Goal: Find specific page/section: Find specific page/section

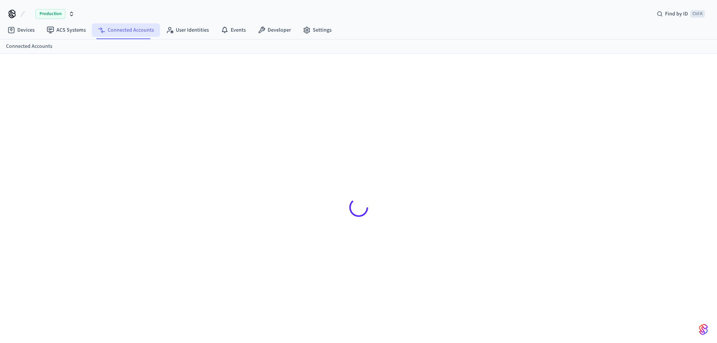
click at [137, 31] on link "Connected Accounts" at bounding box center [126, 30] width 68 height 14
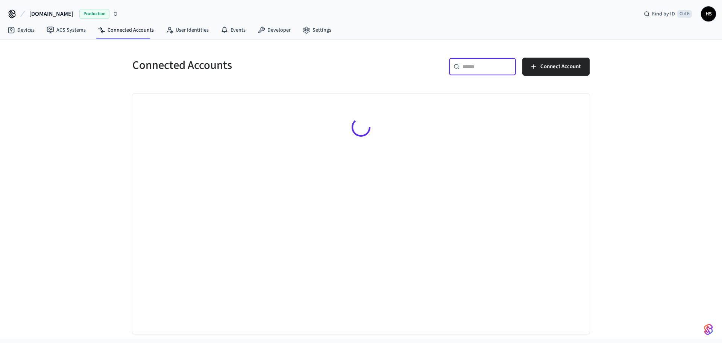
click at [466, 68] on input "text" at bounding box center [487, 67] width 49 height 8
paste input "**********"
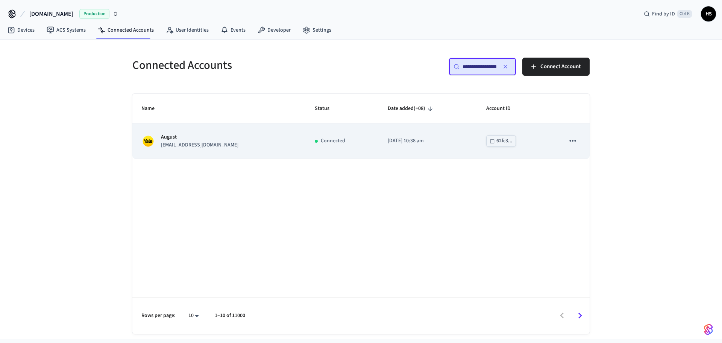
type input "**********"
click at [312, 137] on td "Connected" at bounding box center [342, 141] width 73 height 34
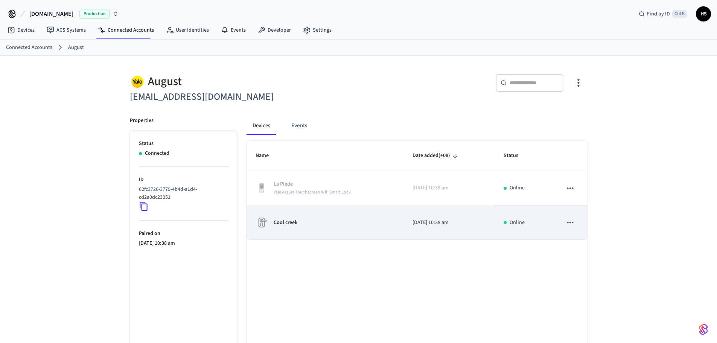
click at [356, 227] on div "Cool creek" at bounding box center [324, 222] width 139 height 12
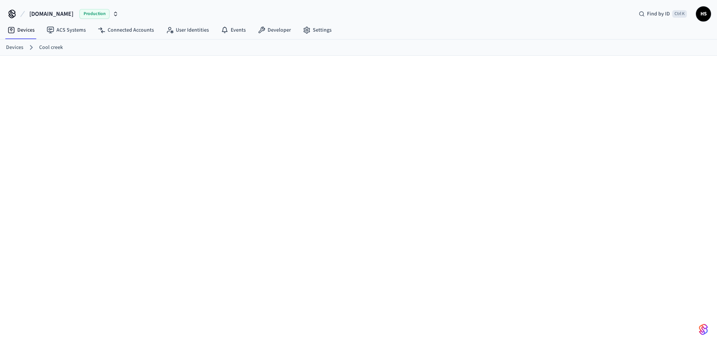
click at [11, 145] on div at bounding box center [358, 205] width 717 height 299
click at [34, 210] on div at bounding box center [358, 205] width 717 height 299
click at [421, 294] on div at bounding box center [358, 205] width 717 height 299
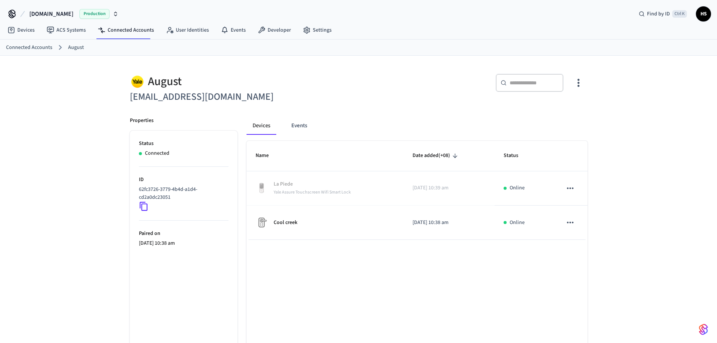
drag, startPoint x: 39, startPoint y: 228, endPoint x: 76, endPoint y: 197, distance: 48.4
click at [39, 227] on div "August vodominic@gmail.com ​ ​ Properties Status Connected ID 62fc3726-3779-4b4…" at bounding box center [358, 218] width 717 height 325
click at [2, 134] on div "August vodominic@gmail.com ​ ​ Properties Status Connected ID 62fc3726-3779-4b4…" at bounding box center [358, 218] width 717 height 325
